Goal: Task Accomplishment & Management: Manage account settings

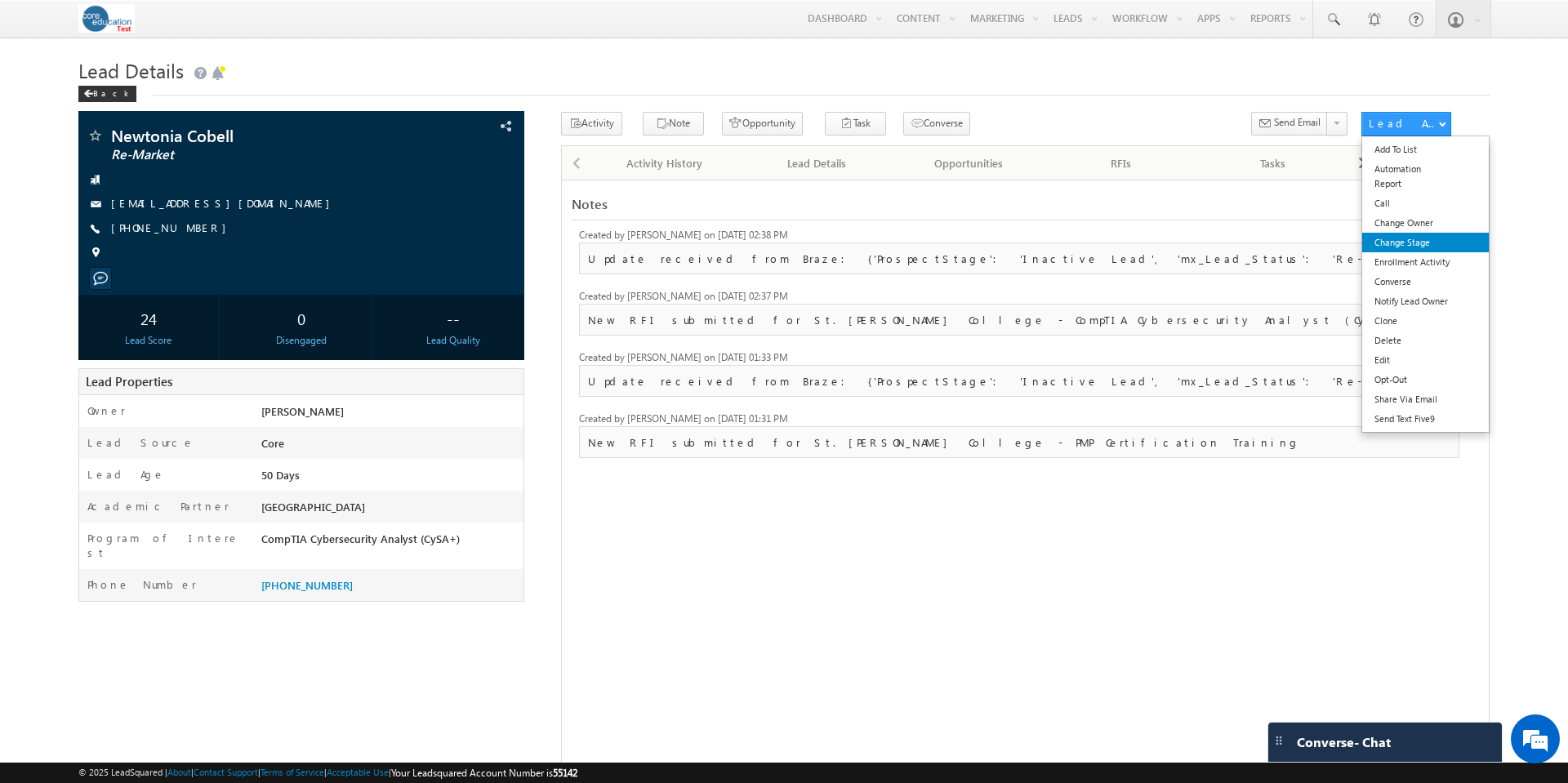
click at [1412, 243] on link "Change Stage" at bounding box center [1425, 242] width 126 height 20
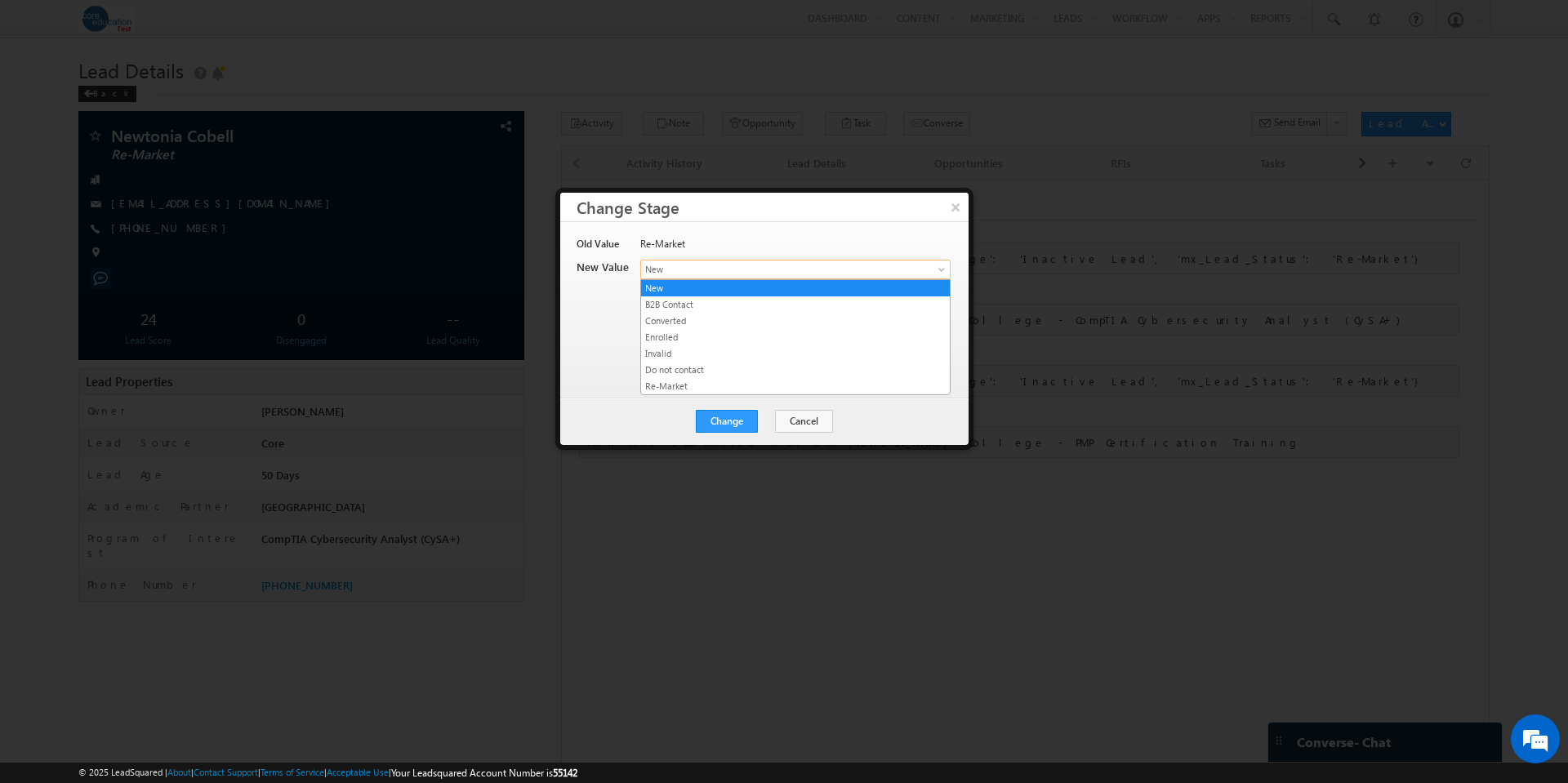
click at [939, 270] on span at bounding box center [943, 272] width 13 height 13
click at [714, 321] on link "Converted" at bounding box center [795, 321] width 308 height 15
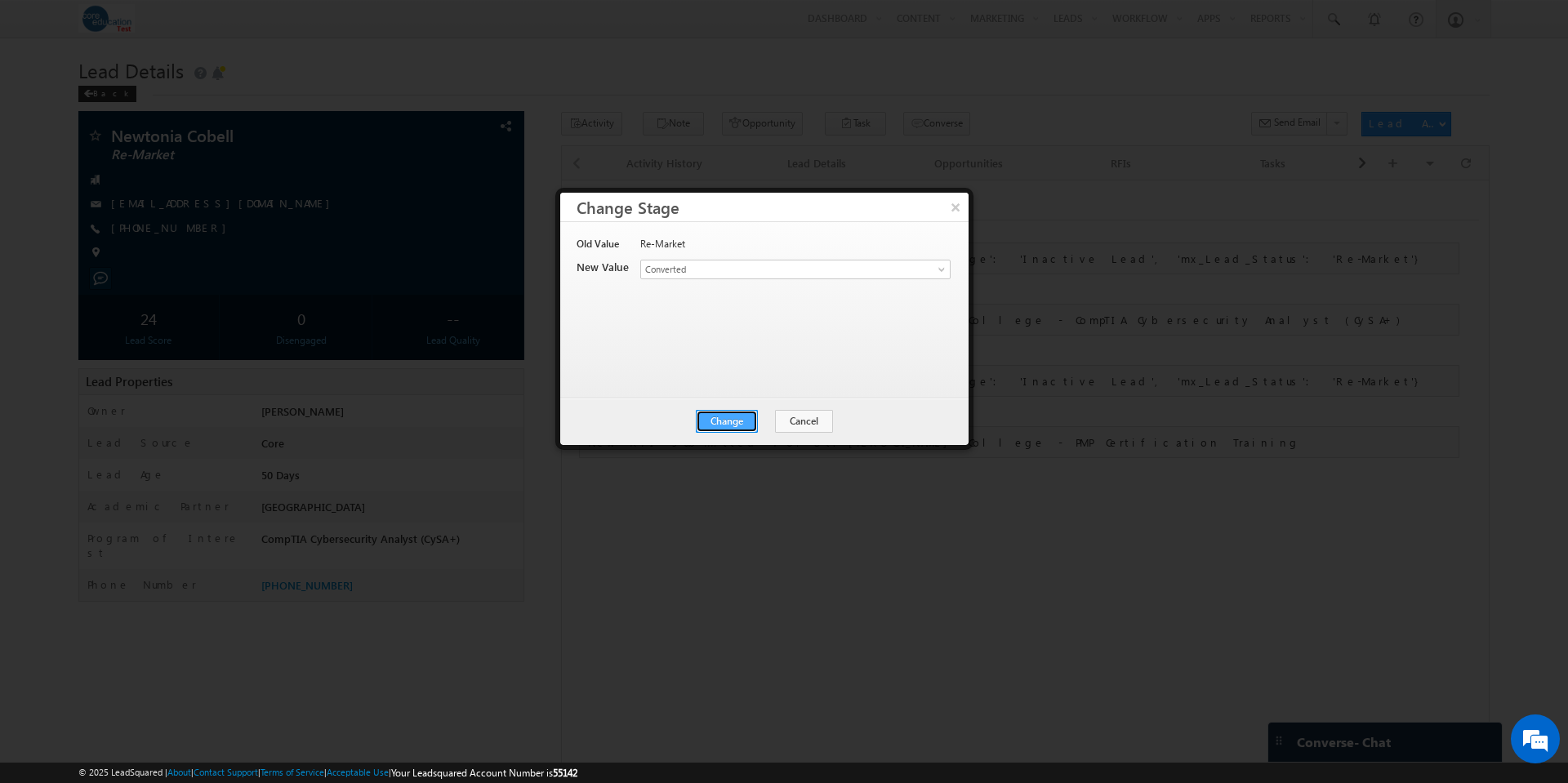
click at [737, 419] on button "Change" at bounding box center [727, 421] width 62 height 23
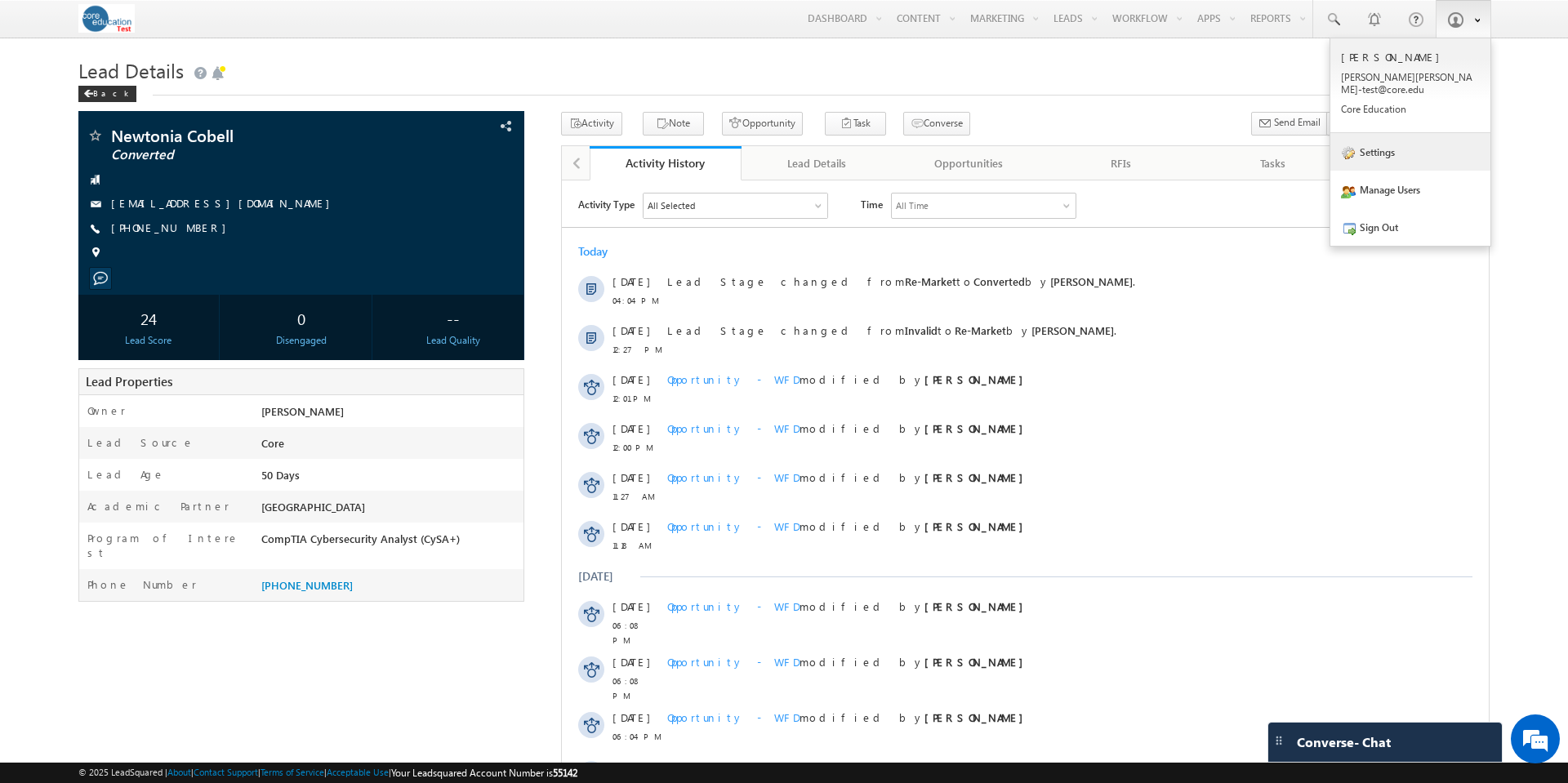
click at [1378, 146] on link "Settings" at bounding box center [1410, 152] width 160 height 38
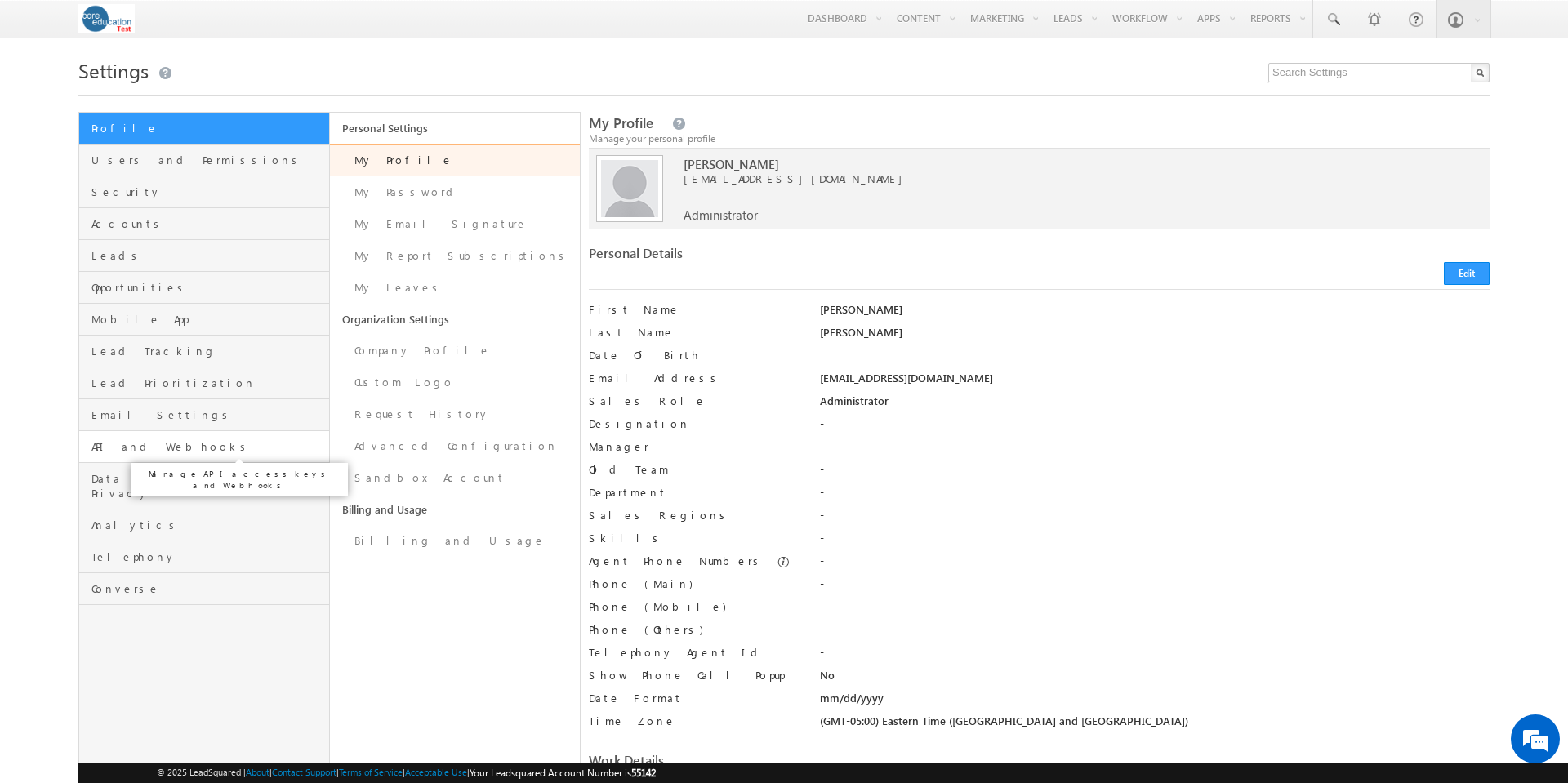
click at [133, 448] on span "API and Webhooks" at bounding box center [208, 446] width 234 height 15
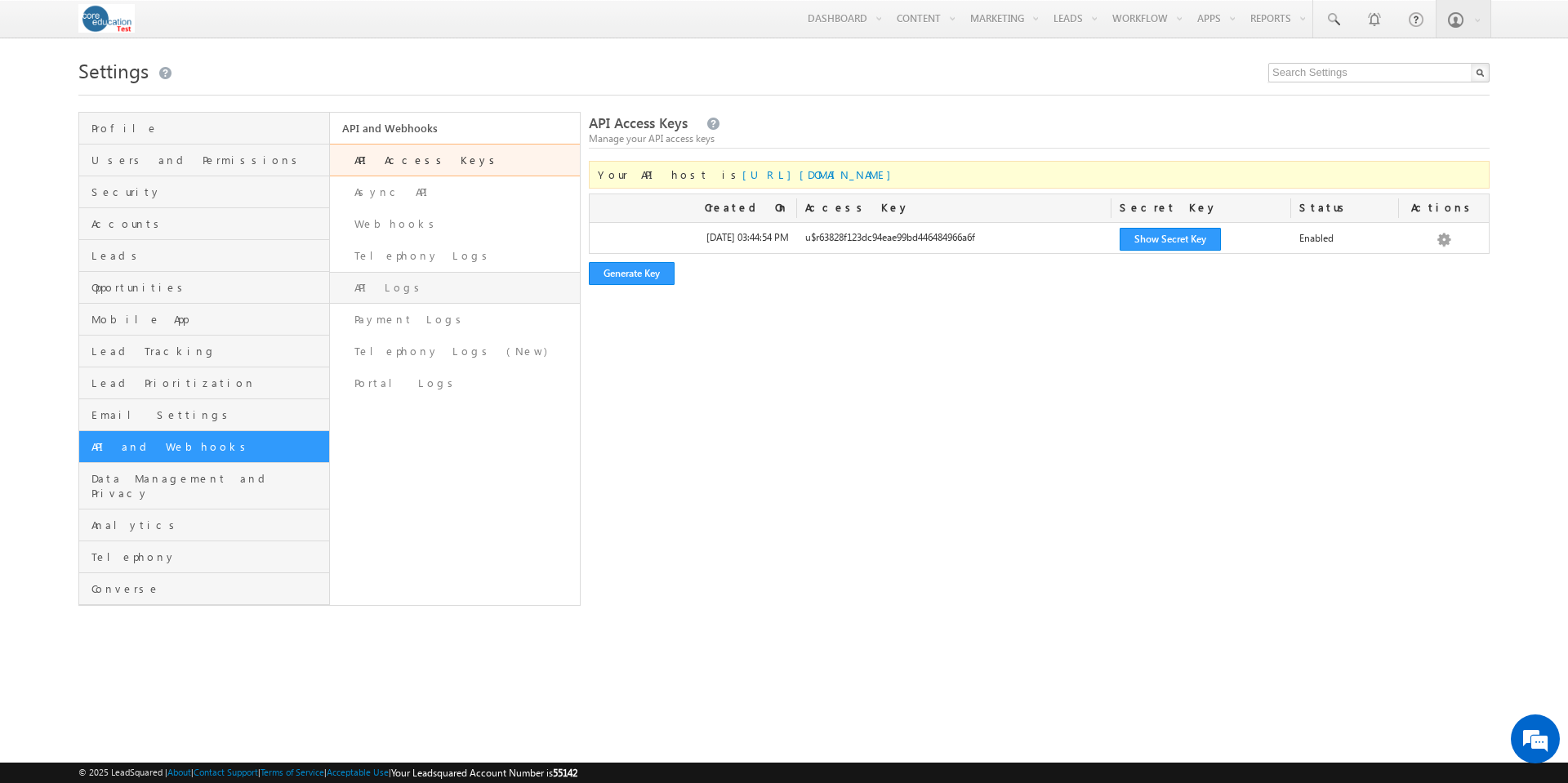
click at [381, 291] on link "API Logs" at bounding box center [455, 287] width 251 height 32
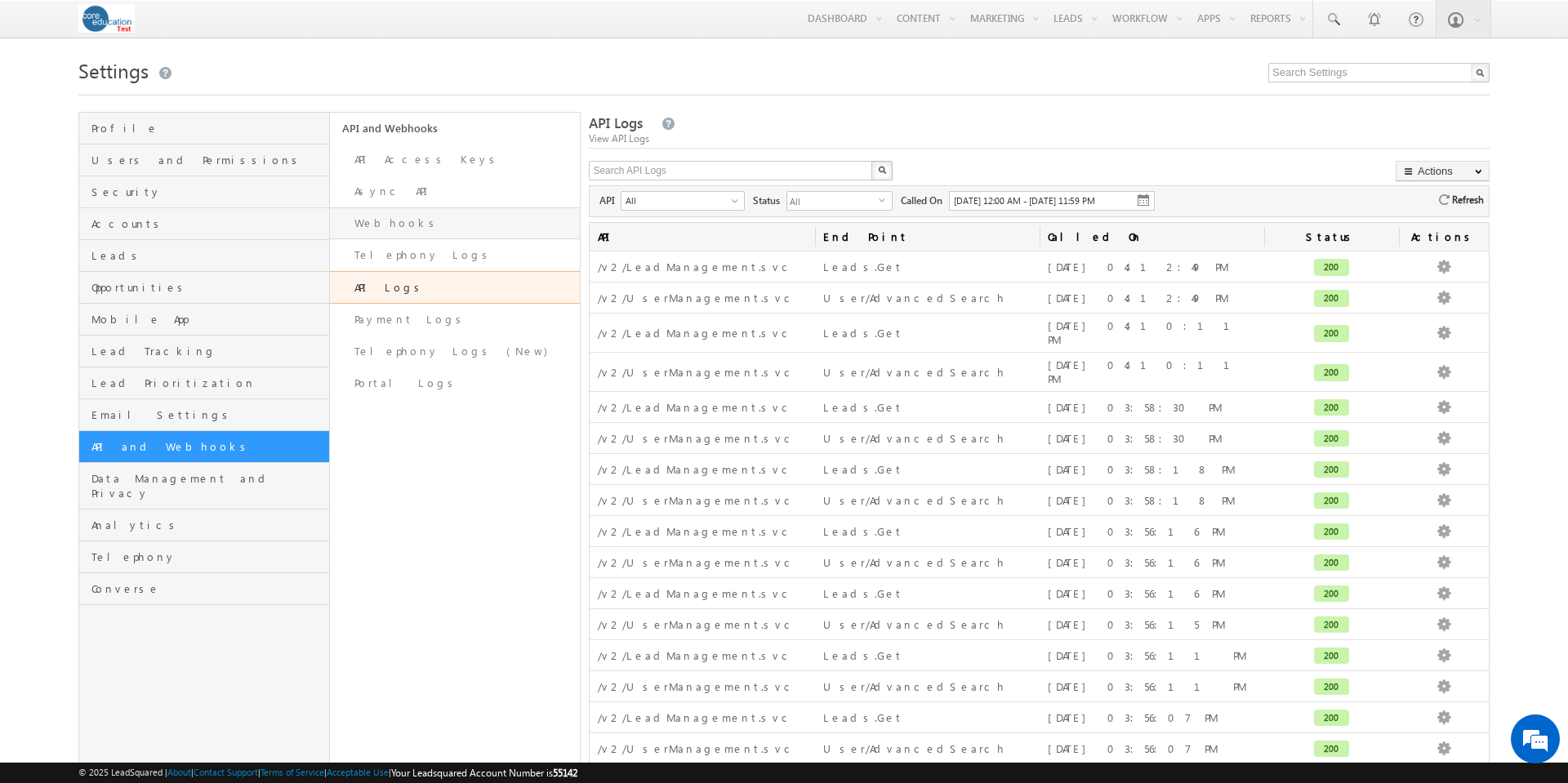
click at [385, 225] on link "Webhooks" at bounding box center [455, 223] width 251 height 32
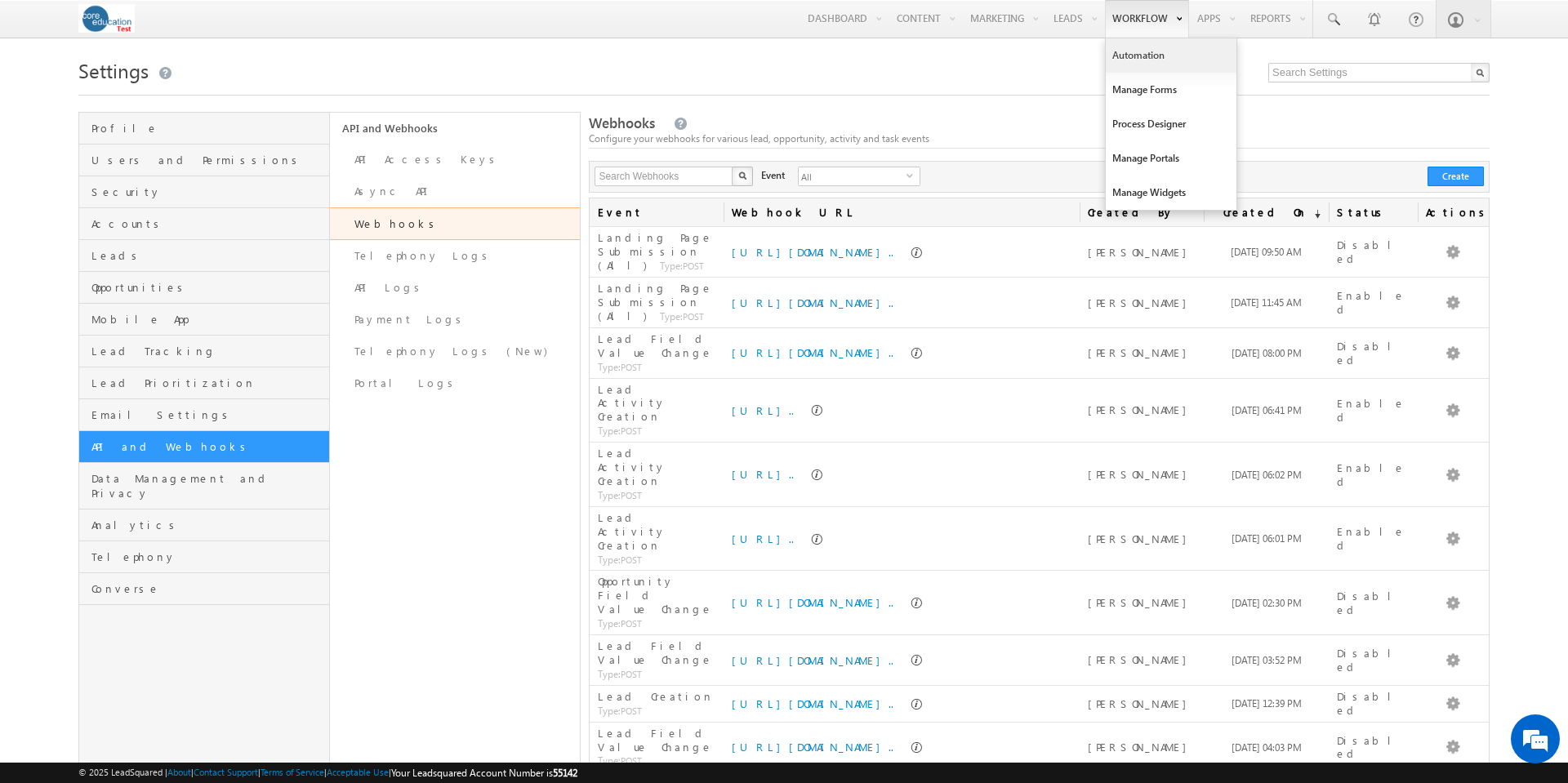
click at [1141, 59] on link "Automation" at bounding box center [1171, 56] width 131 height 34
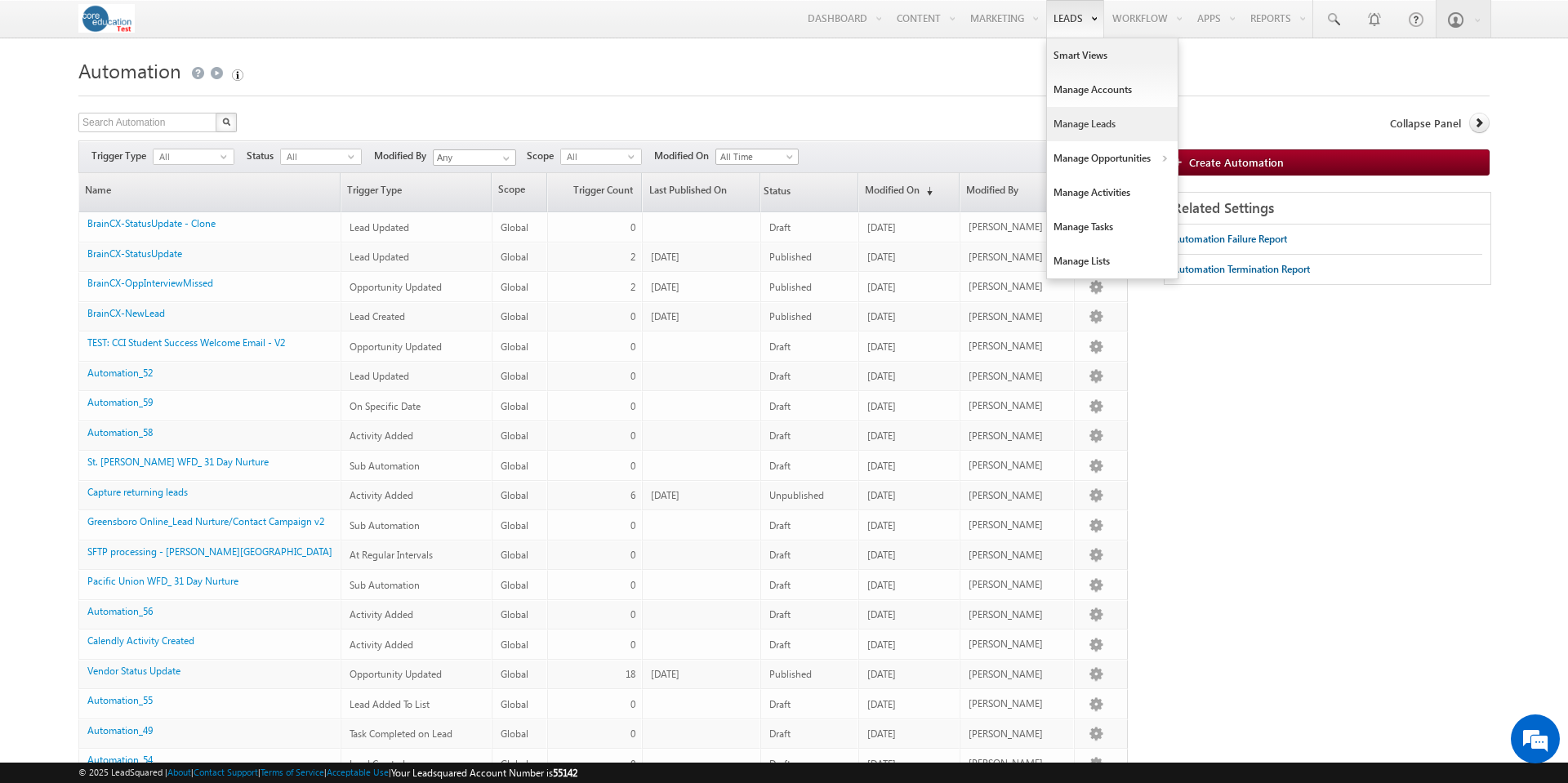
click at [1078, 125] on link "Manage Leads" at bounding box center [1112, 124] width 131 height 34
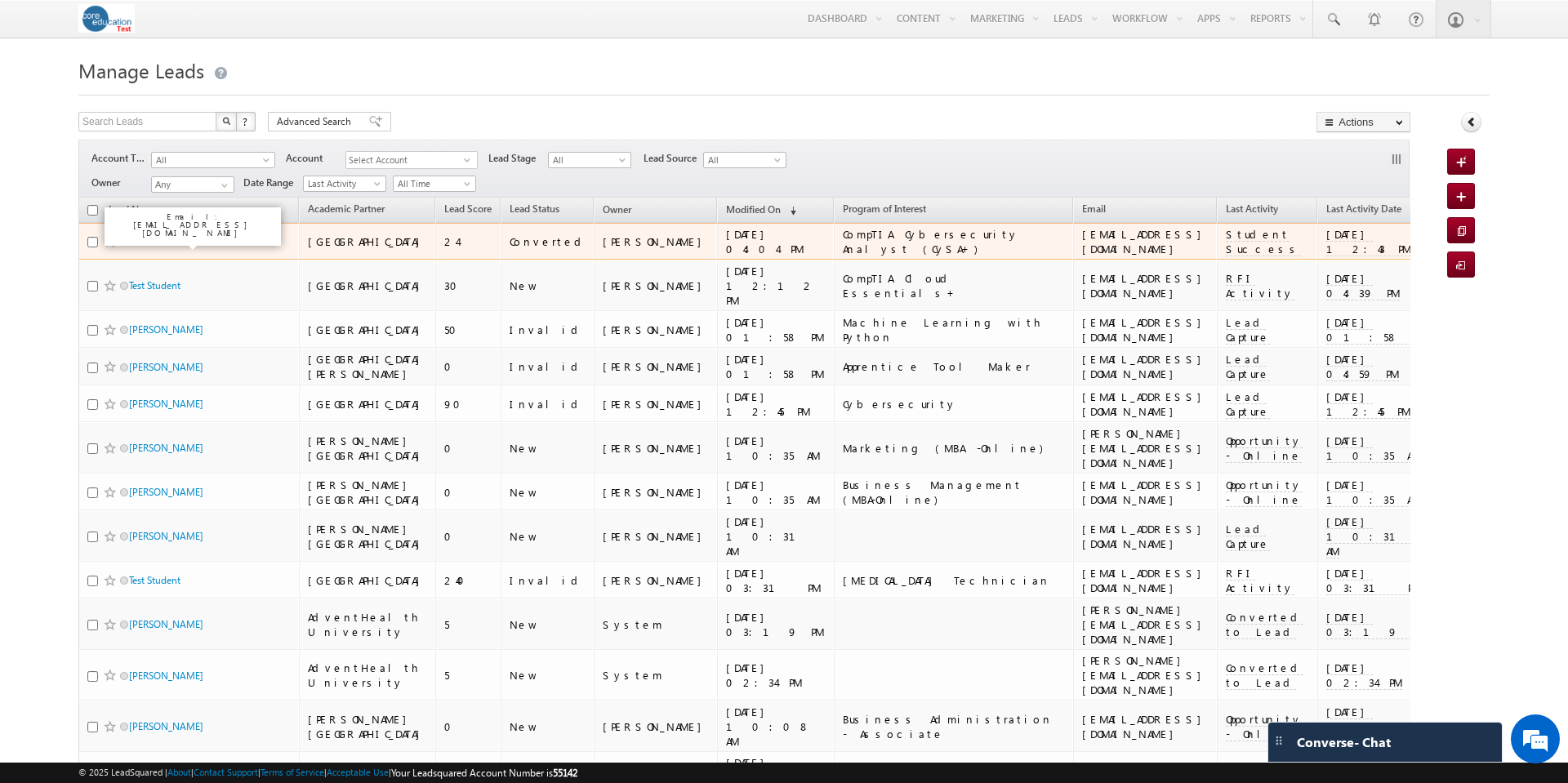
click at [190, 242] on link "Newtonia Cobell" at bounding box center [164, 242] width 71 height 12
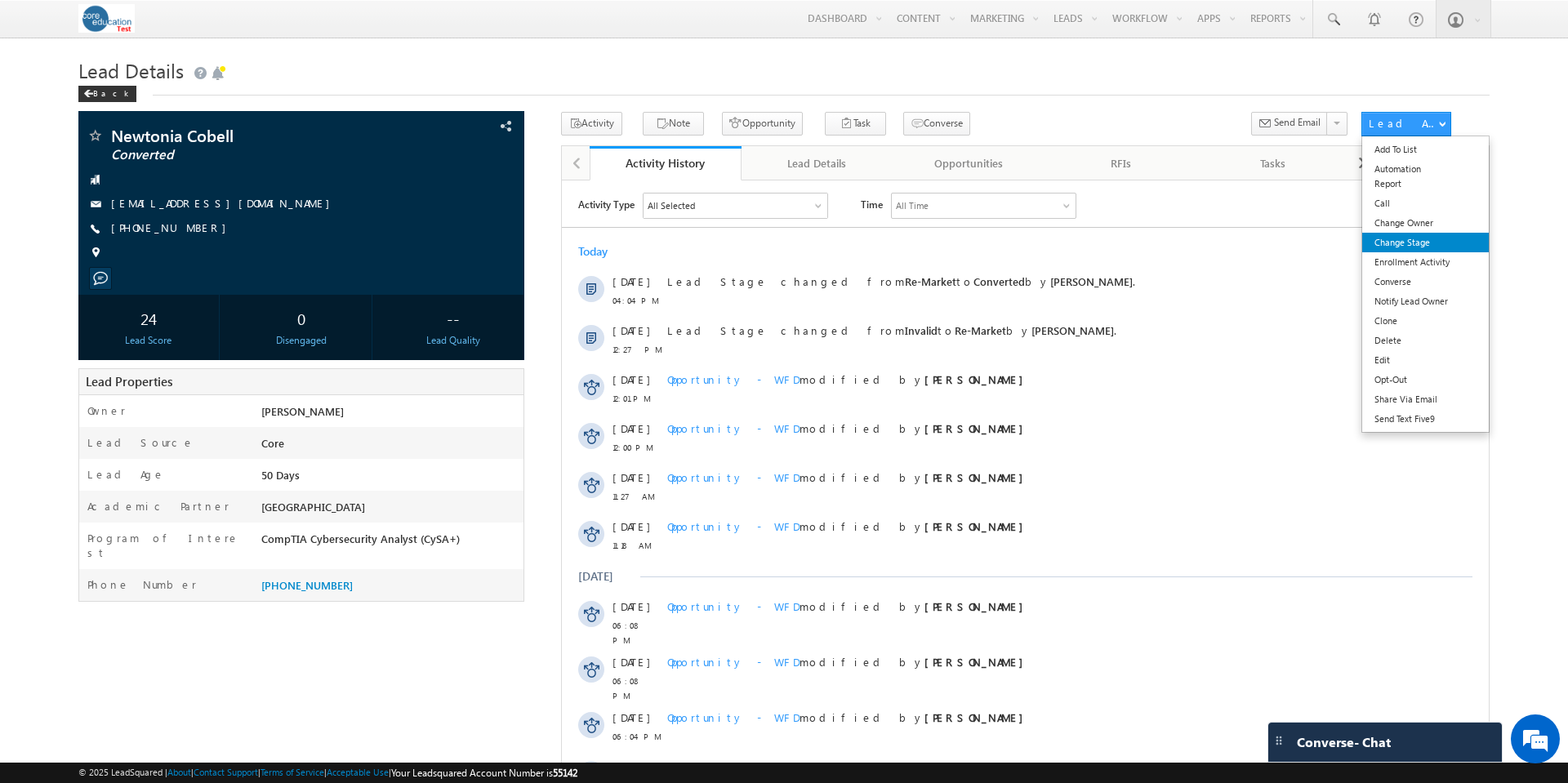
click at [1428, 248] on link "Change Stage" at bounding box center [1425, 242] width 126 height 20
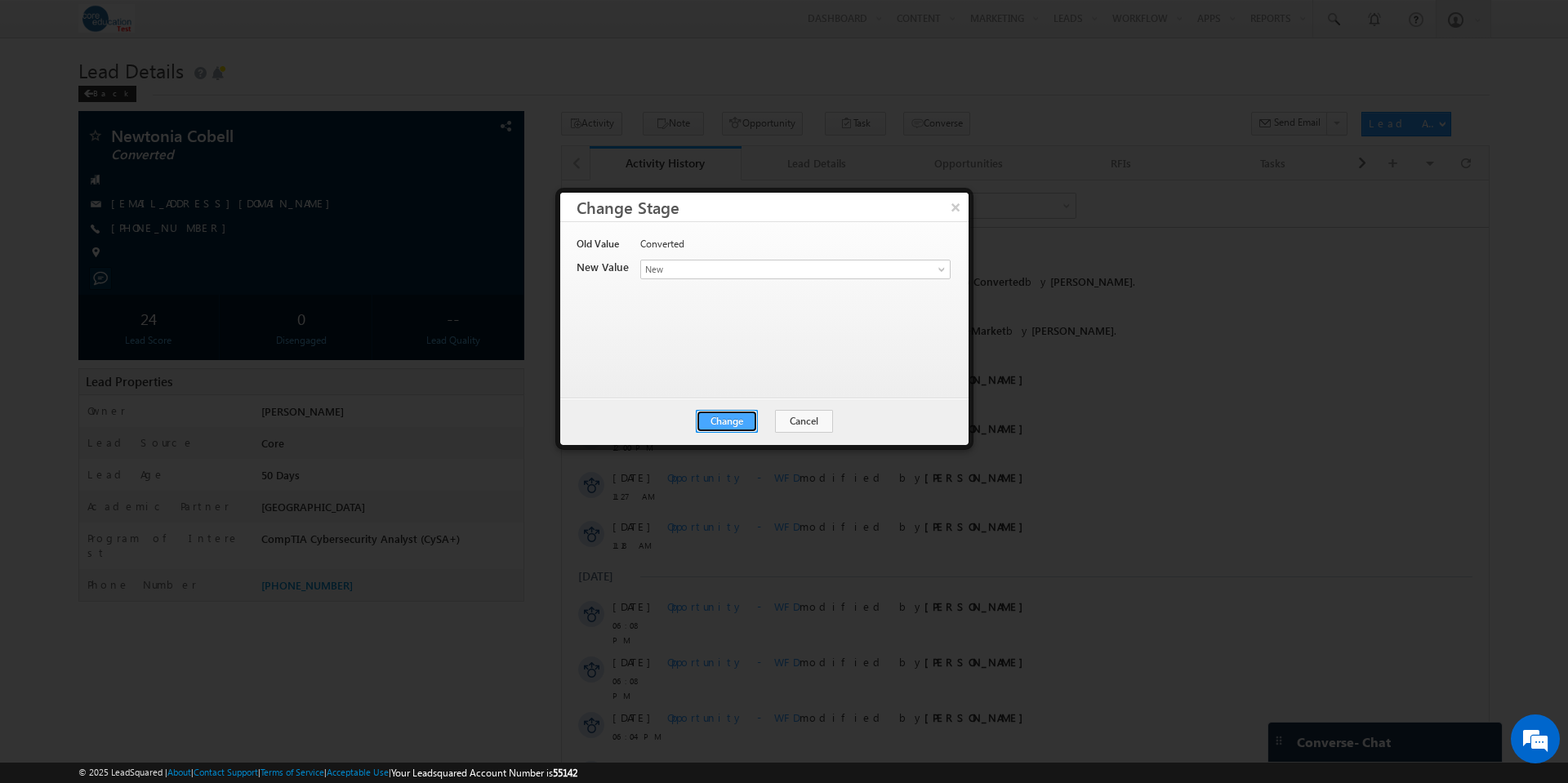
click at [727, 425] on button "Change" at bounding box center [727, 421] width 62 height 23
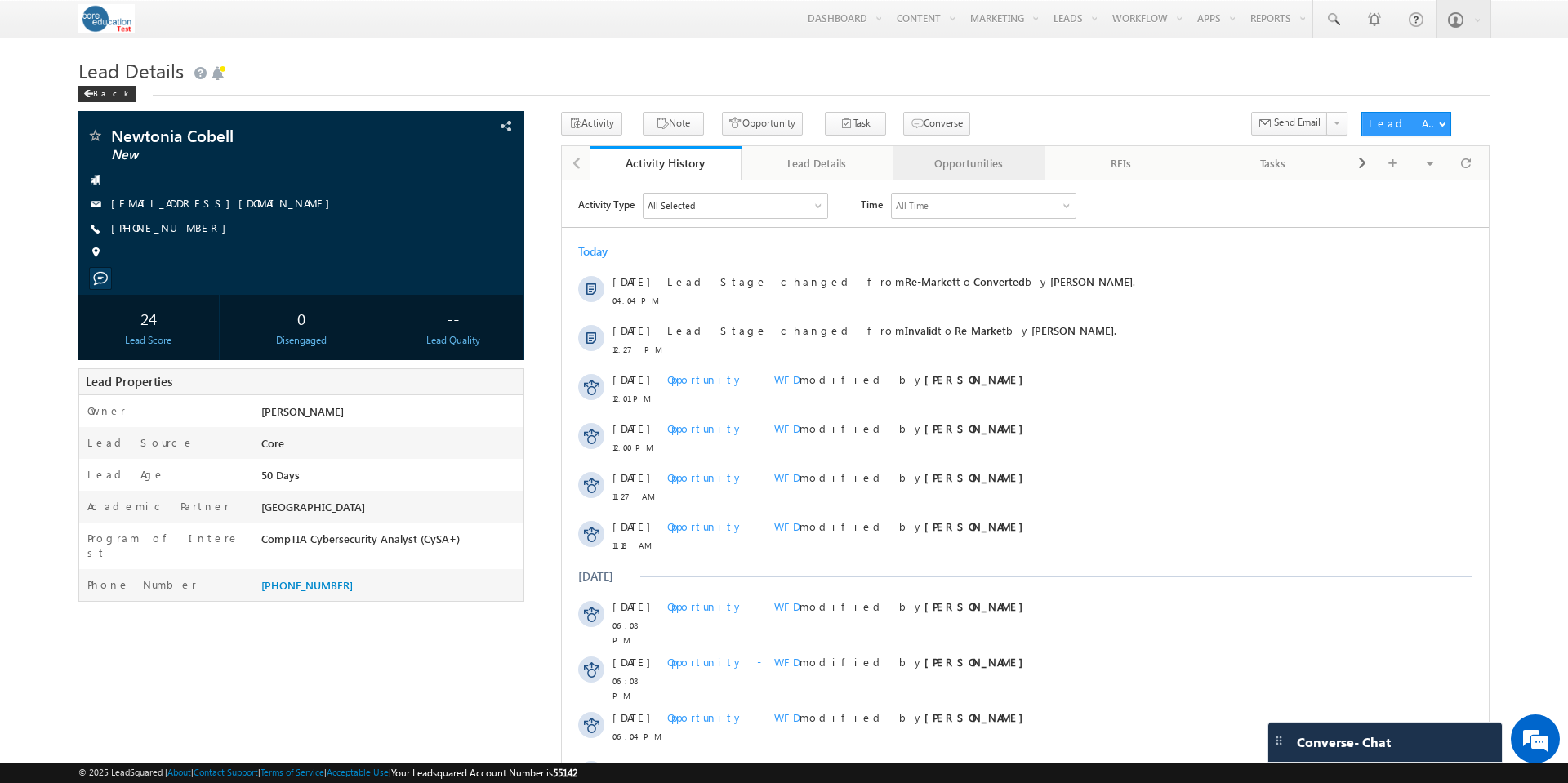
click at [979, 166] on div "Opportunities" at bounding box center [968, 163] width 124 height 20
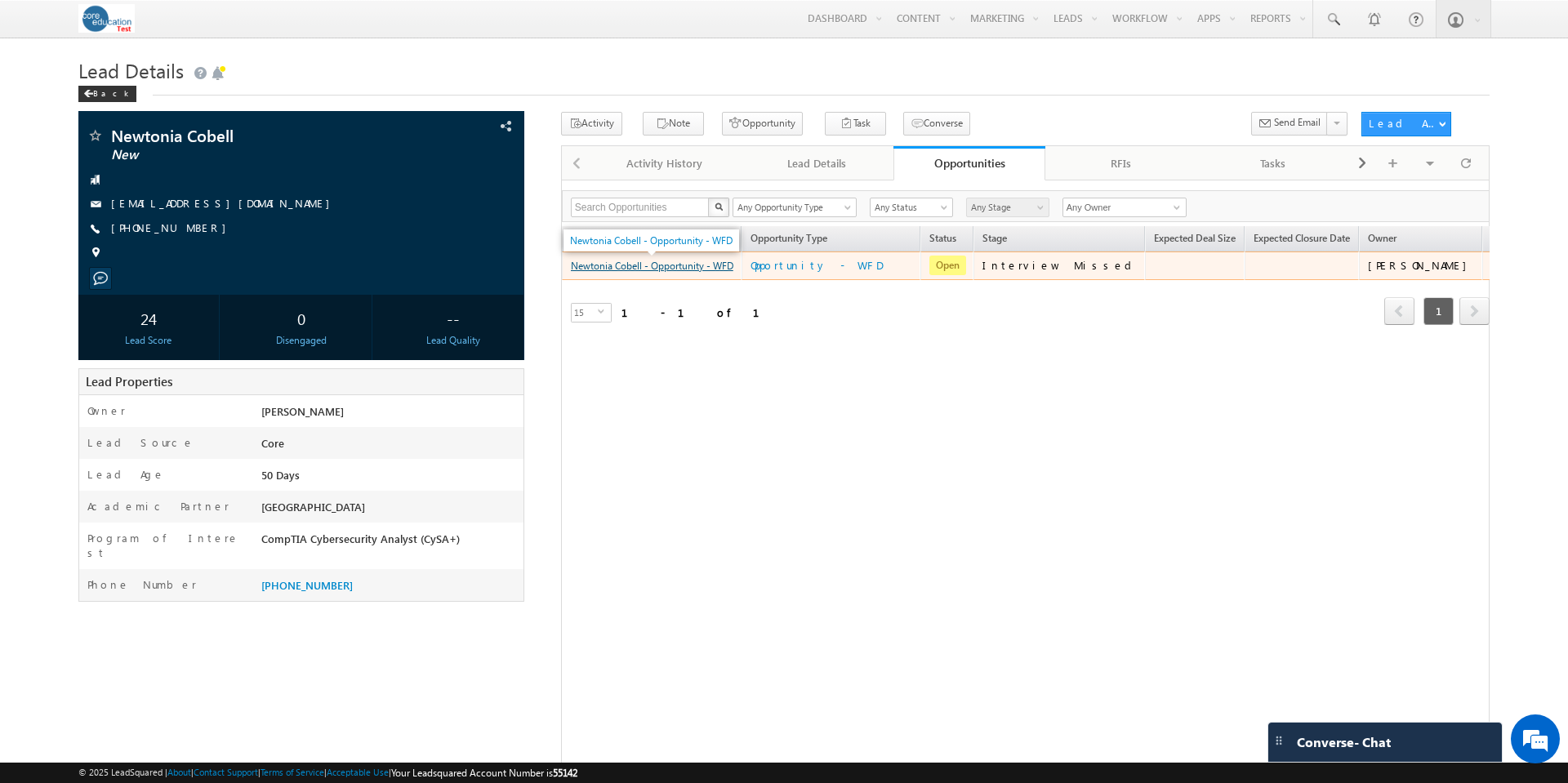
click at [644, 267] on link "Newtonia Cobell - Opportunity - WFD" at bounding box center [651, 266] width 162 height 12
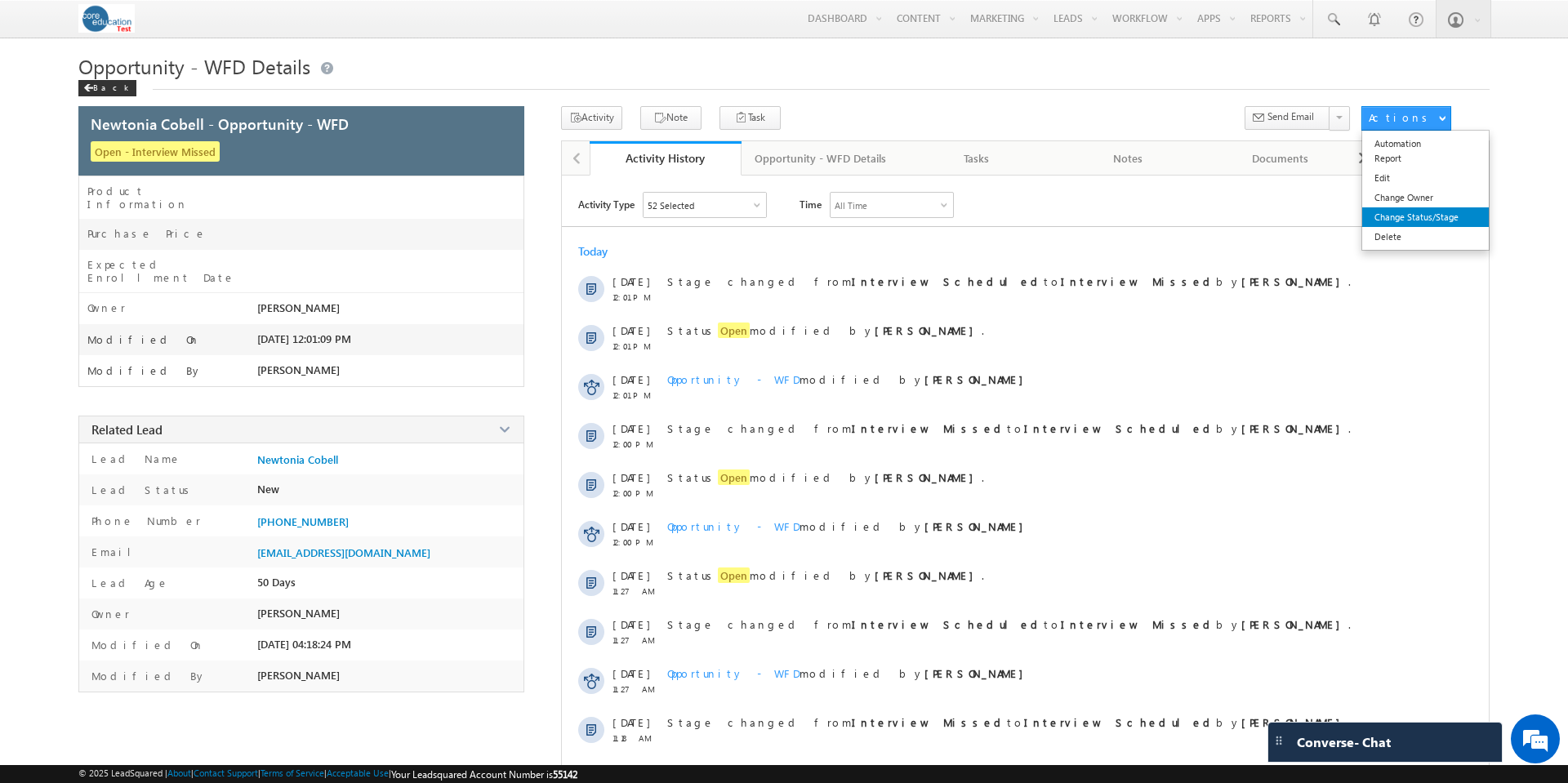
click at [1423, 211] on link "Change Status/Stage" at bounding box center [1425, 217] width 126 height 20
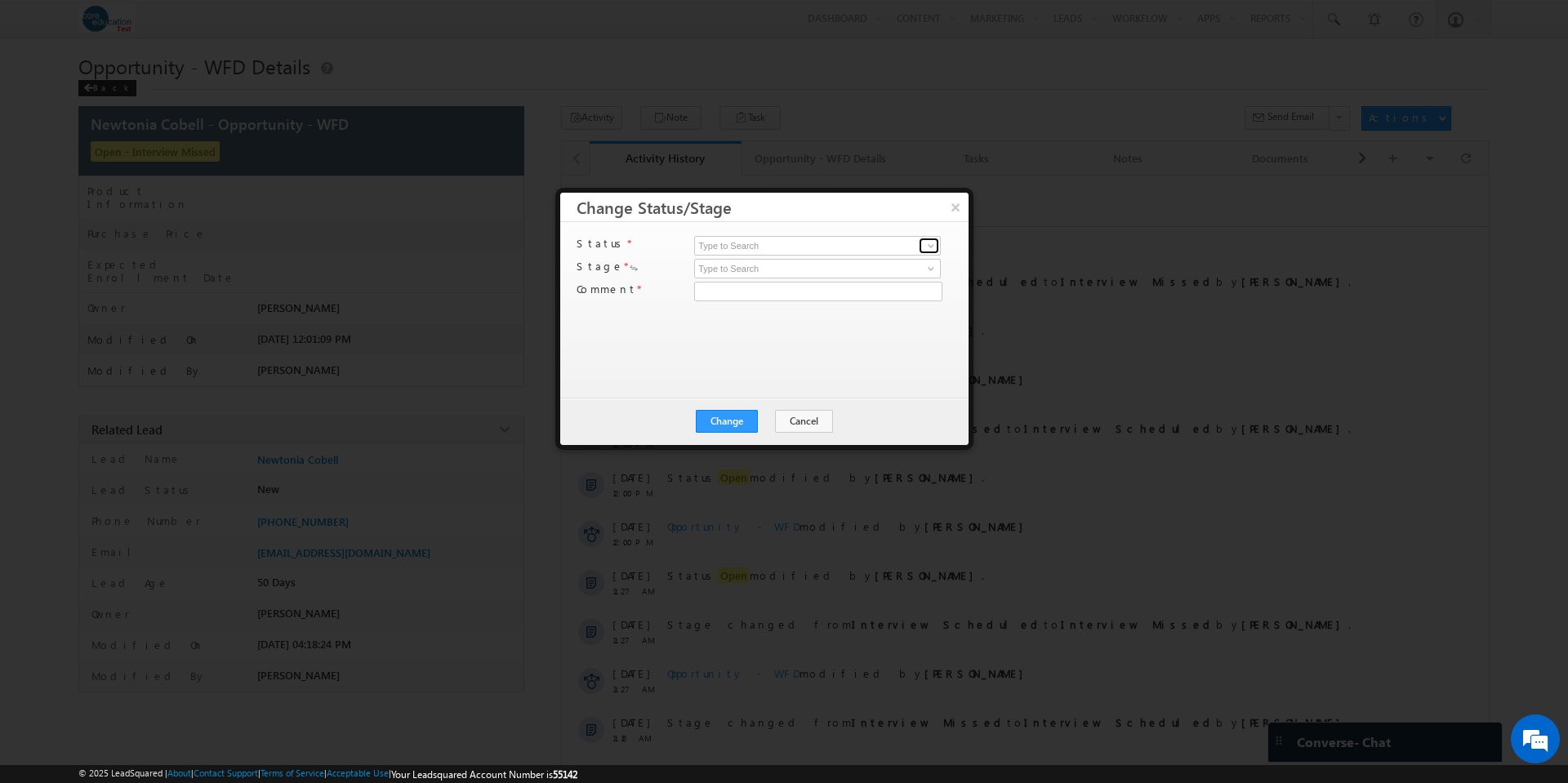
click at [930, 246] on span at bounding box center [930, 245] width 13 height 13
click at [866, 265] on link "Open" at bounding box center [817, 265] width 247 height 19
type input "Open"
click at [927, 266] on span at bounding box center [930, 268] width 13 height 13
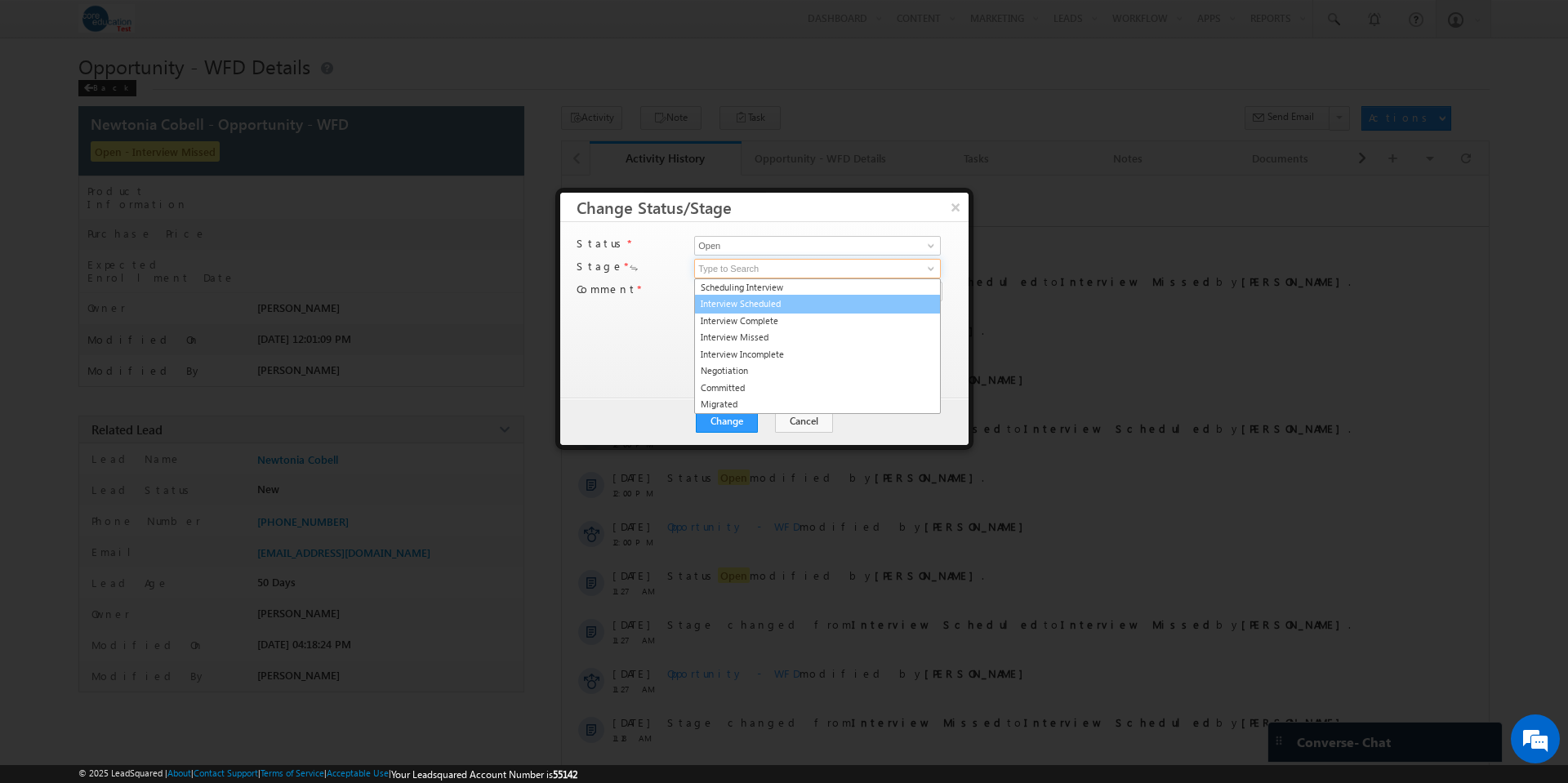
click at [864, 303] on link "Interview Scheduled" at bounding box center [817, 304] width 247 height 19
type input "Interview Scheduled"
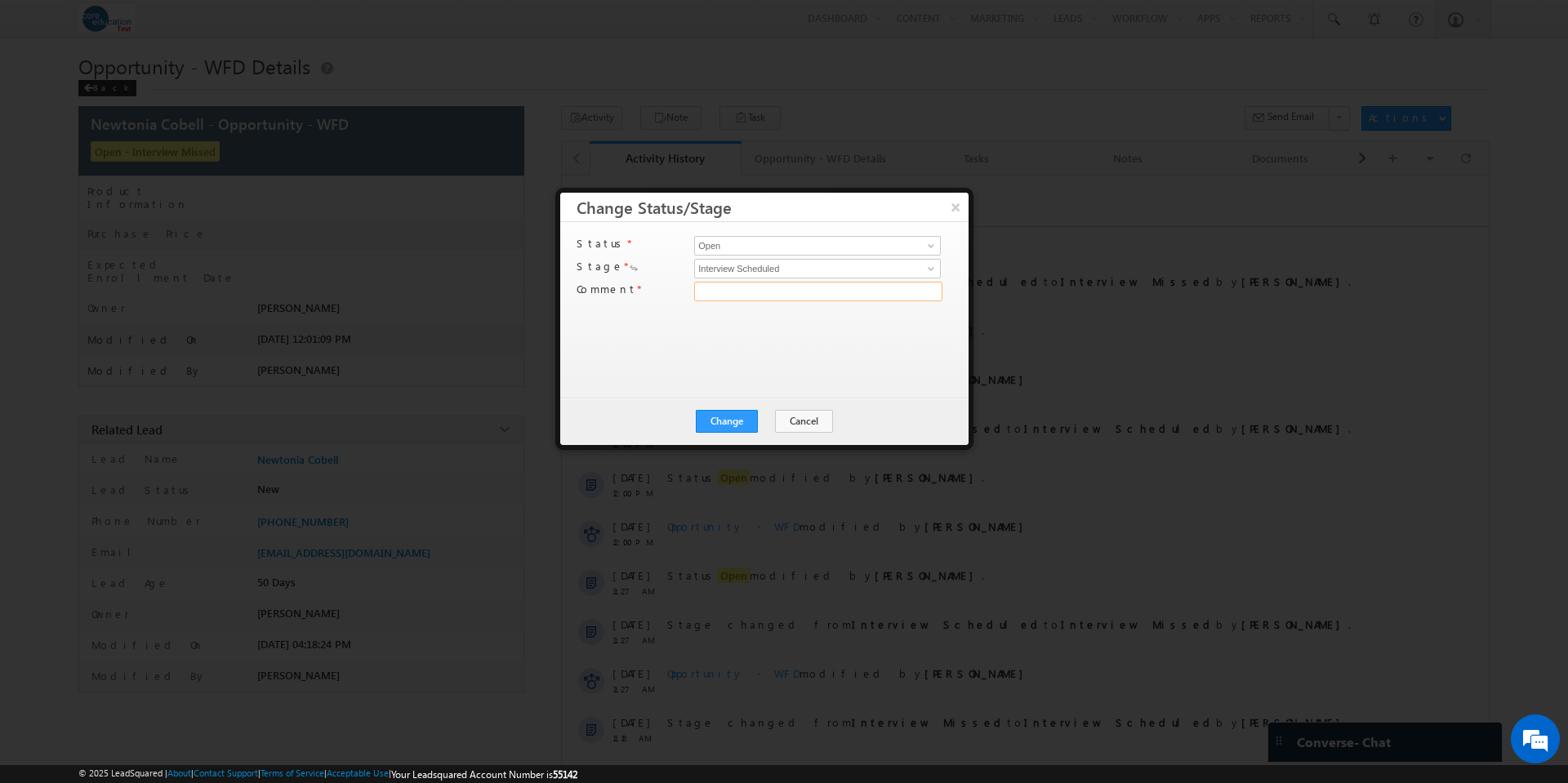
click at [800, 290] on input "text" at bounding box center [818, 291] width 248 height 20
type input "test"
click at [723, 422] on button "Change" at bounding box center [727, 421] width 62 height 23
click at [769, 420] on button "Close" at bounding box center [766, 421] width 52 height 23
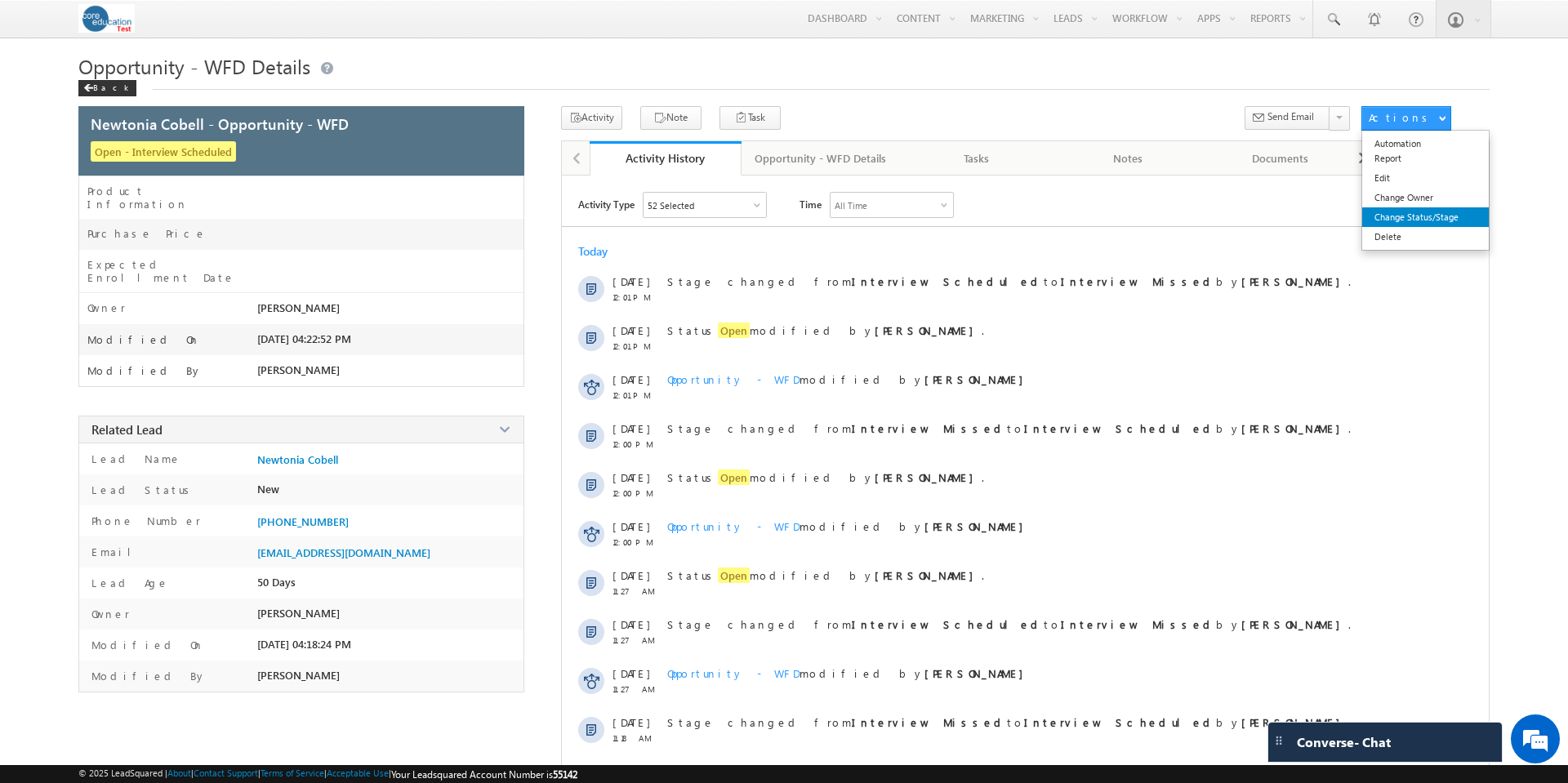
click at [1420, 212] on link "Change Status/Stage" at bounding box center [1425, 217] width 126 height 20
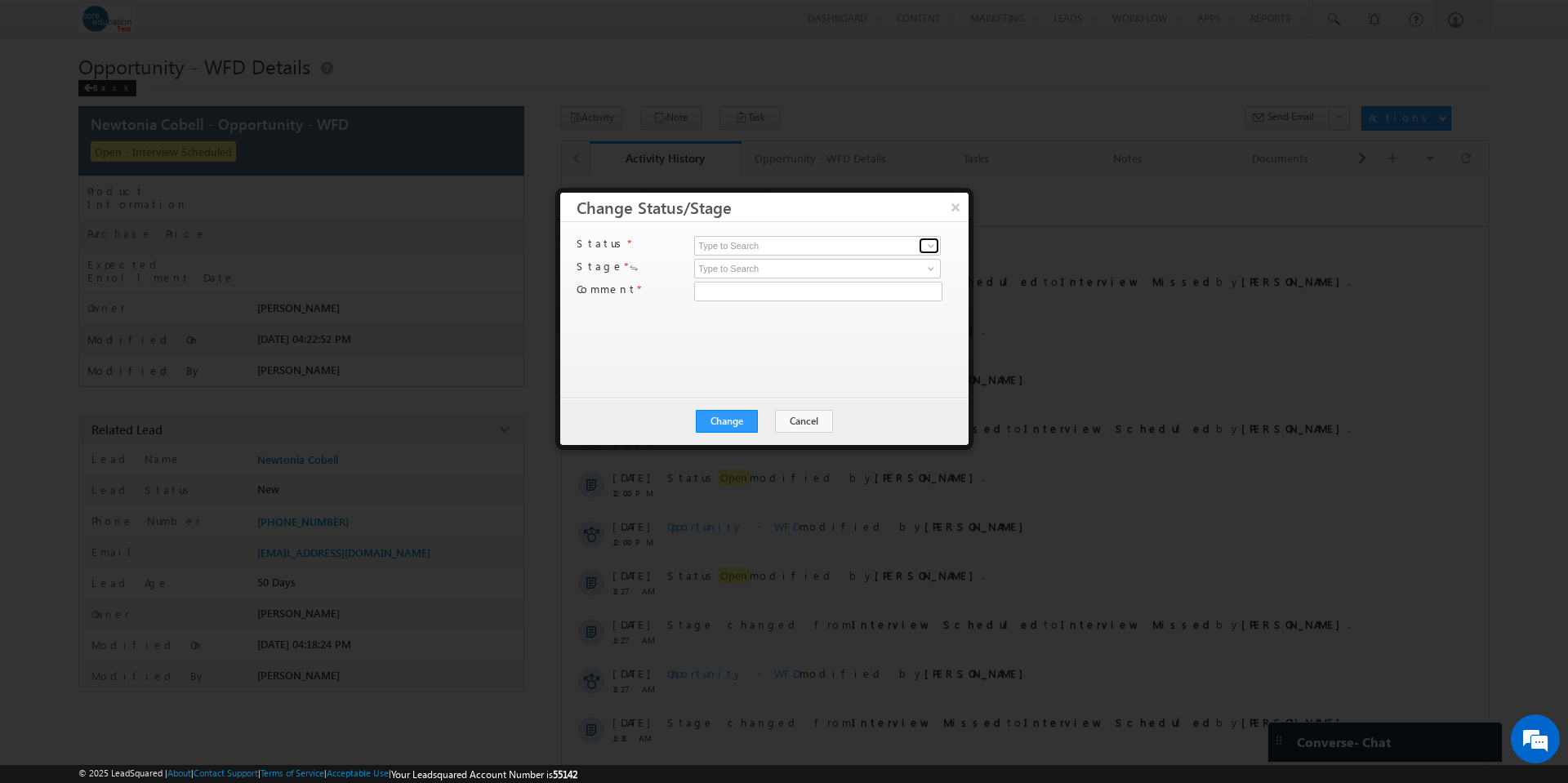
click at [928, 247] on span at bounding box center [930, 245] width 13 height 13
click at [833, 260] on link "Open" at bounding box center [817, 265] width 247 height 19
type input "Open"
click at [930, 269] on span at bounding box center [930, 268] width 13 height 13
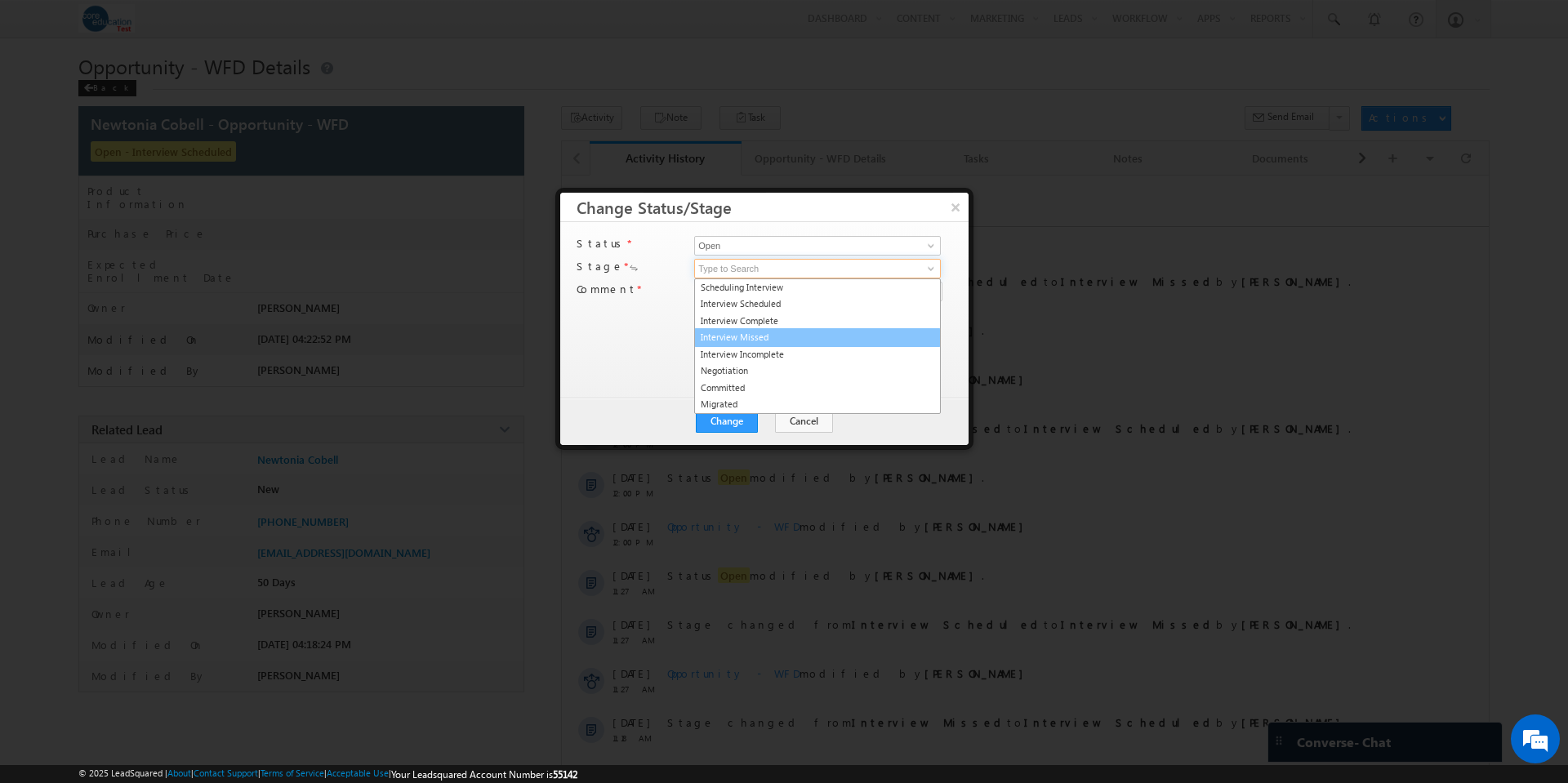
click at [800, 336] on link "Interview Missed" at bounding box center [817, 338] width 247 height 19
type input "Interview Missed"
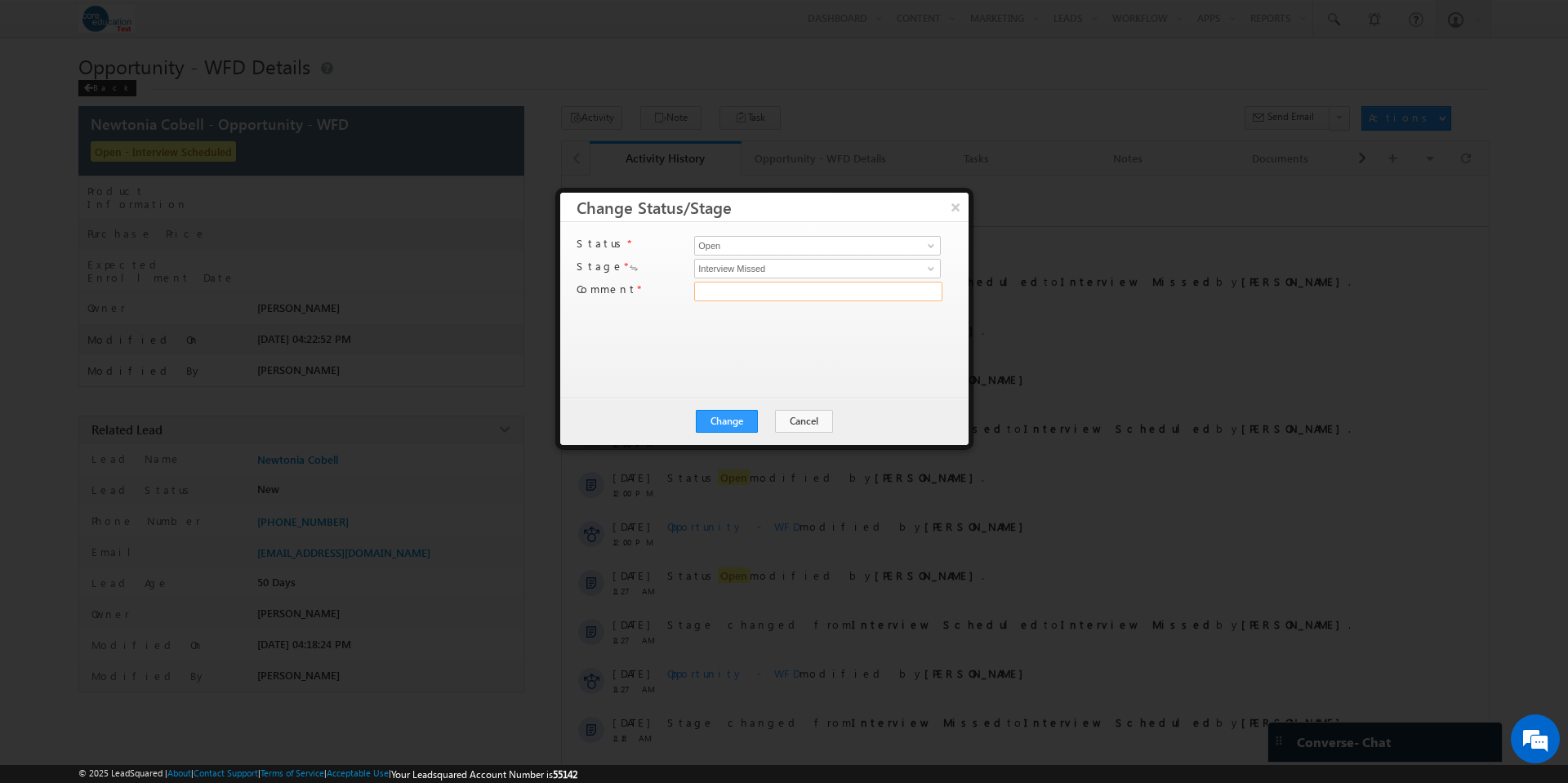
click at [764, 291] on input "text" at bounding box center [818, 291] width 248 height 20
type input "test"
click at [740, 416] on button "Change" at bounding box center [727, 421] width 62 height 23
click at [778, 417] on button "Close" at bounding box center [766, 421] width 52 height 23
